Goal: Task Accomplishment & Management: Use online tool/utility

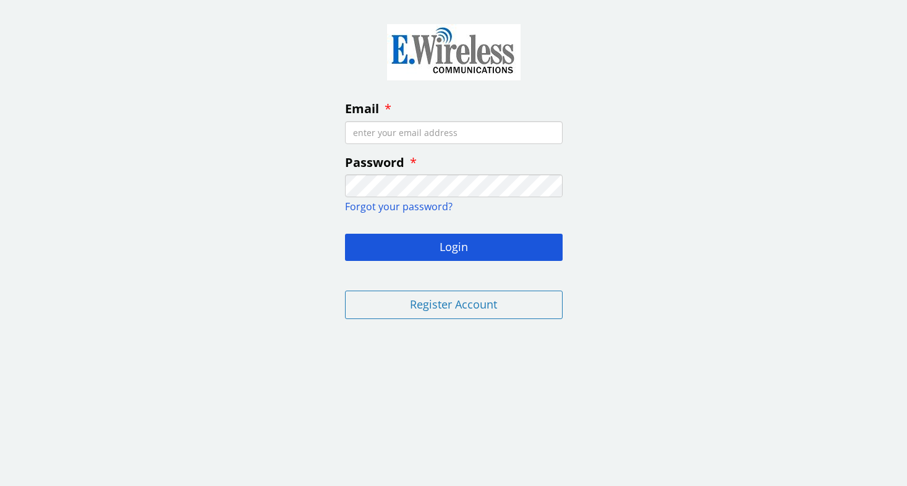
type input "[EMAIL_ADDRESS][DOMAIN_NAME]"
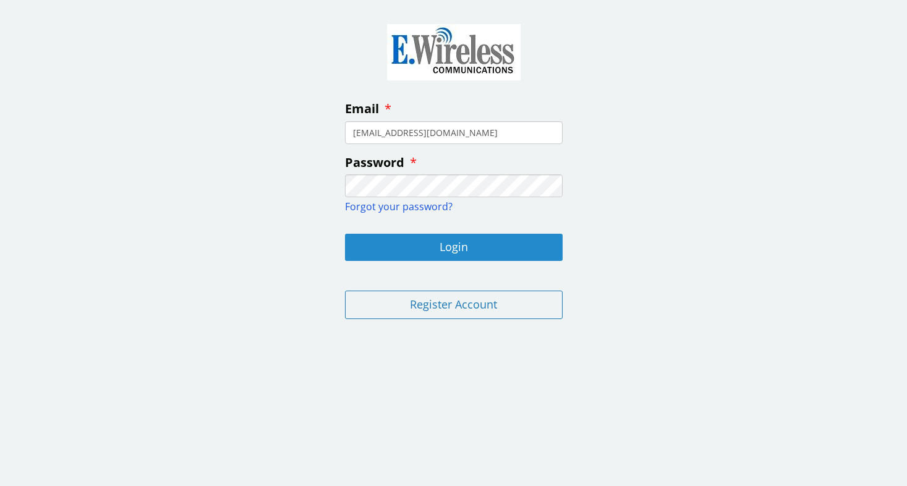
click at [468, 252] on button "Login" at bounding box center [454, 247] width 218 height 27
